Goal: Contribute content: Contribute content

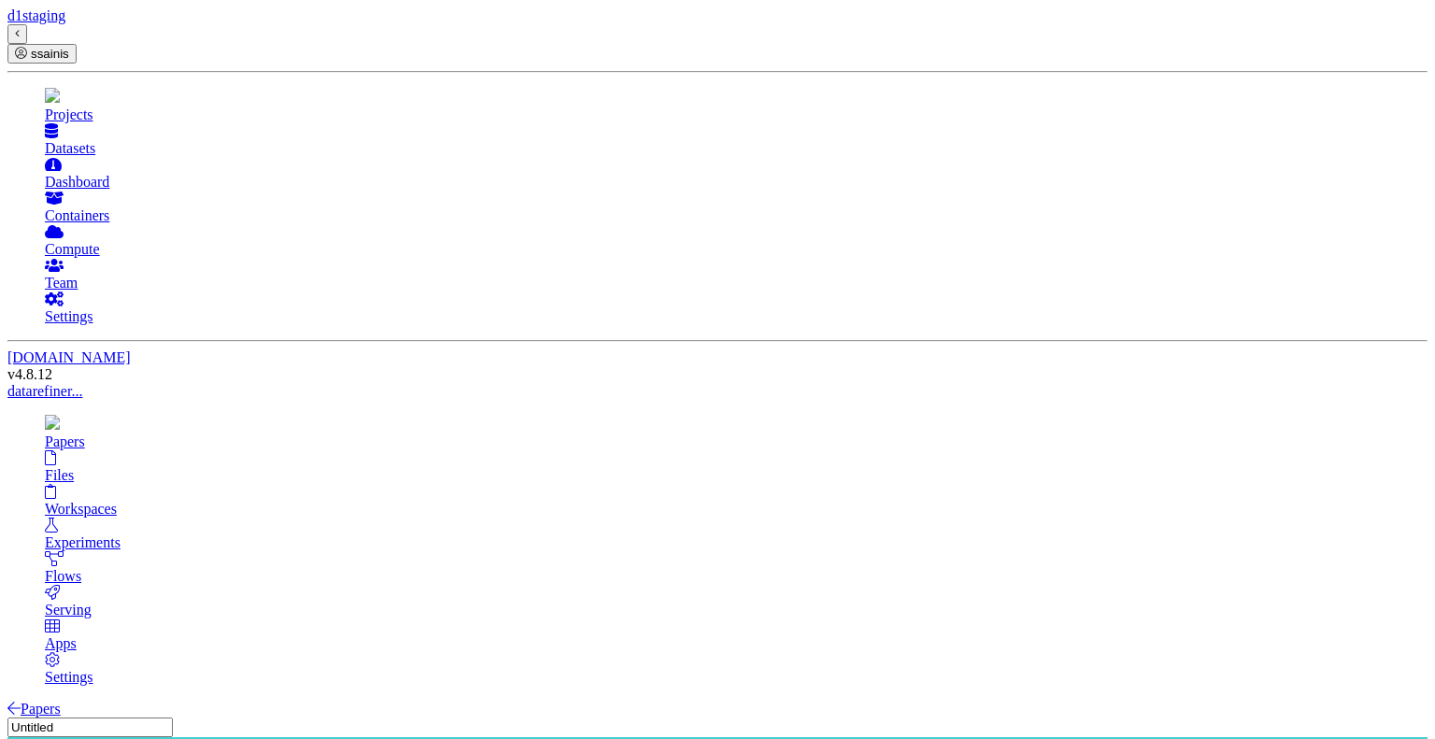
click at [173, 717] on input "Untitled" at bounding box center [89, 727] width 165 height 20
type input "U"
type input "D"
type input "Anomaly Detection Model Deployment Demo"
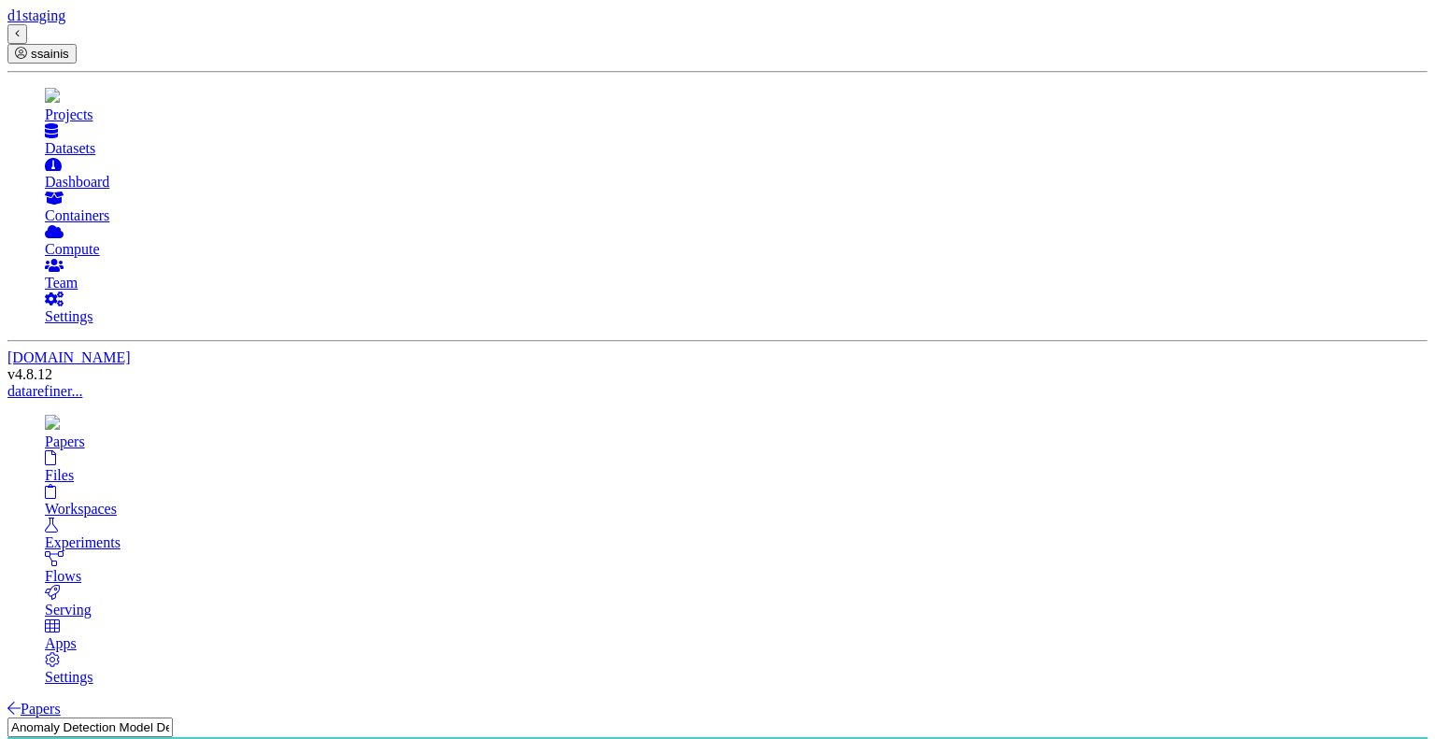
click at [61, 701] on link "Papers" at bounding box center [33, 709] width 53 height 16
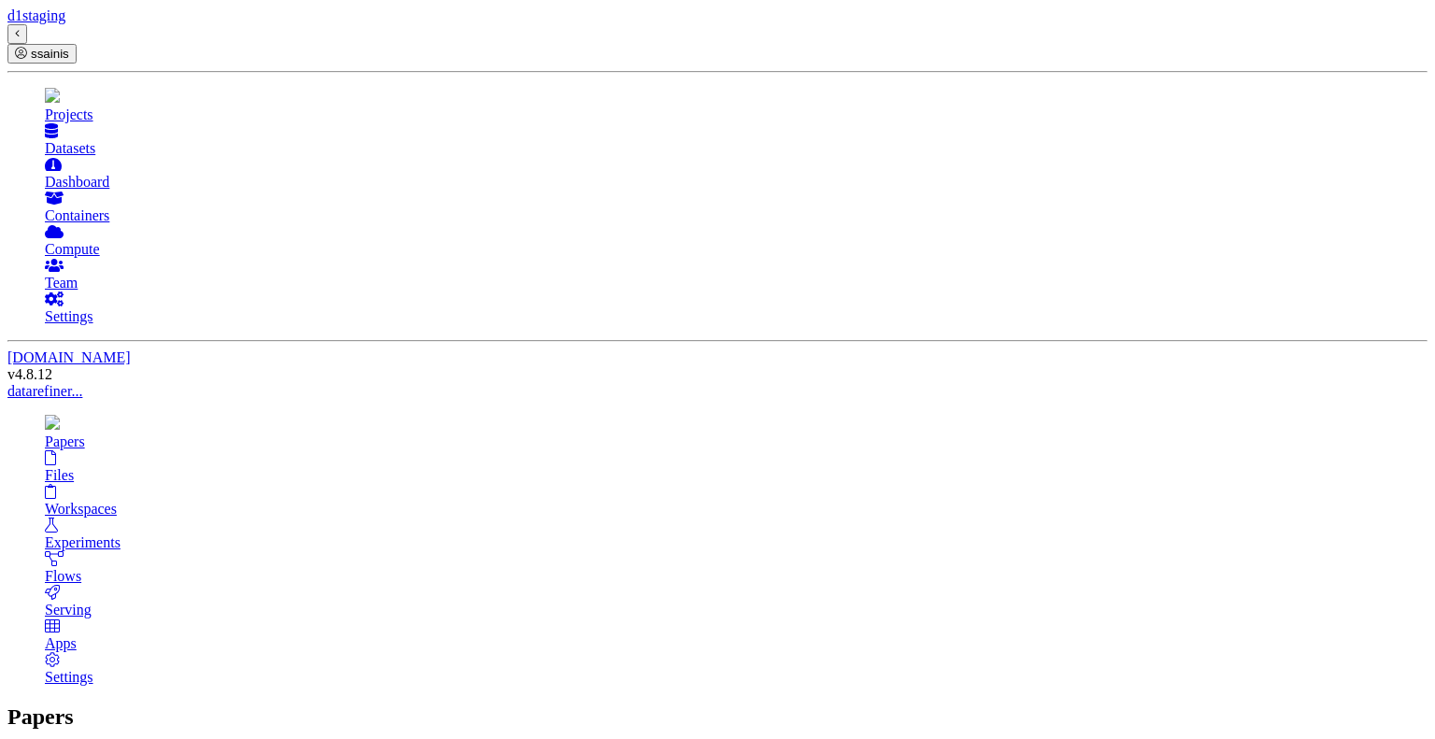
click at [243, 484] on link "Workspaces" at bounding box center [736, 501] width 1382 height 34
